Goal: Navigation & Orientation: Understand site structure

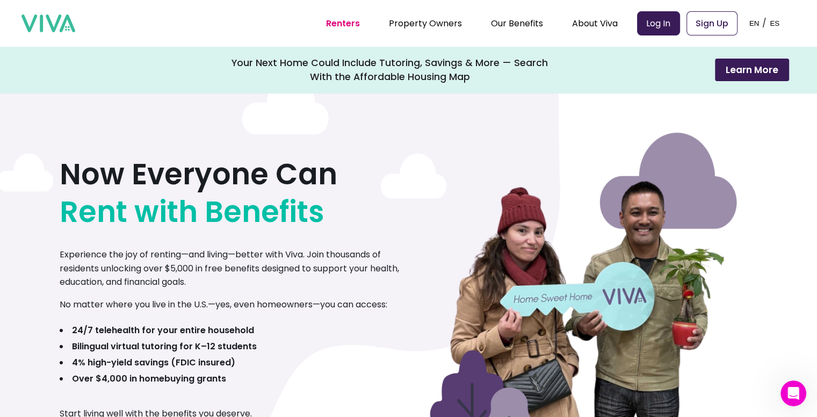
click at [430, 15] on ul "Renters Property Owners Our Benefits Telehealth Home Team Affordable Housing Ma…" at bounding box center [472, 23] width 292 height 27
click at [430, 18] on link "Property Owners" at bounding box center [425, 23] width 73 height 12
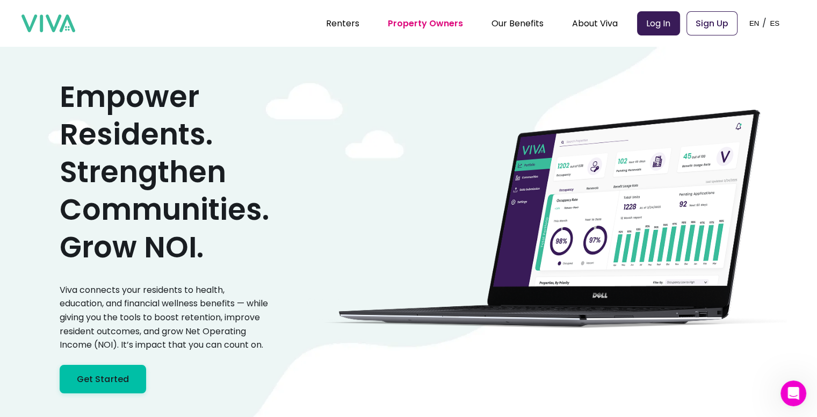
click at [334, 30] on ul "Renters Property Owners Our Benefits Telehealth Home Team Affordable Housing Ma…" at bounding box center [472, 23] width 292 height 27
click at [336, 21] on link "Renters" at bounding box center [342, 23] width 33 height 12
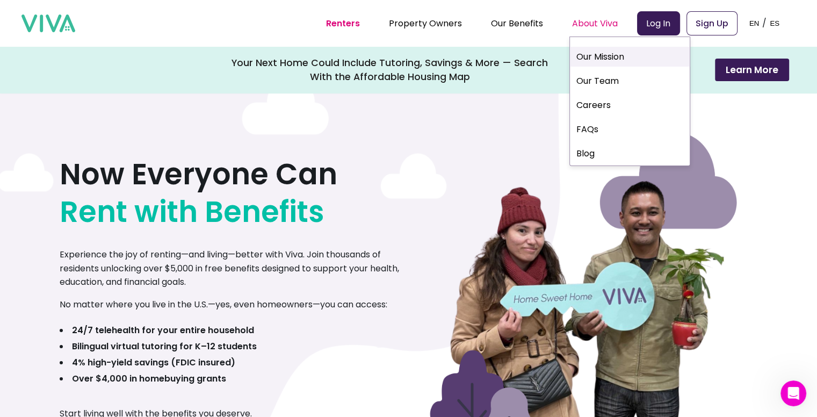
click at [594, 59] on link "Our Mission" at bounding box center [630, 57] width 120 height 20
